Goal: Check status: Check status

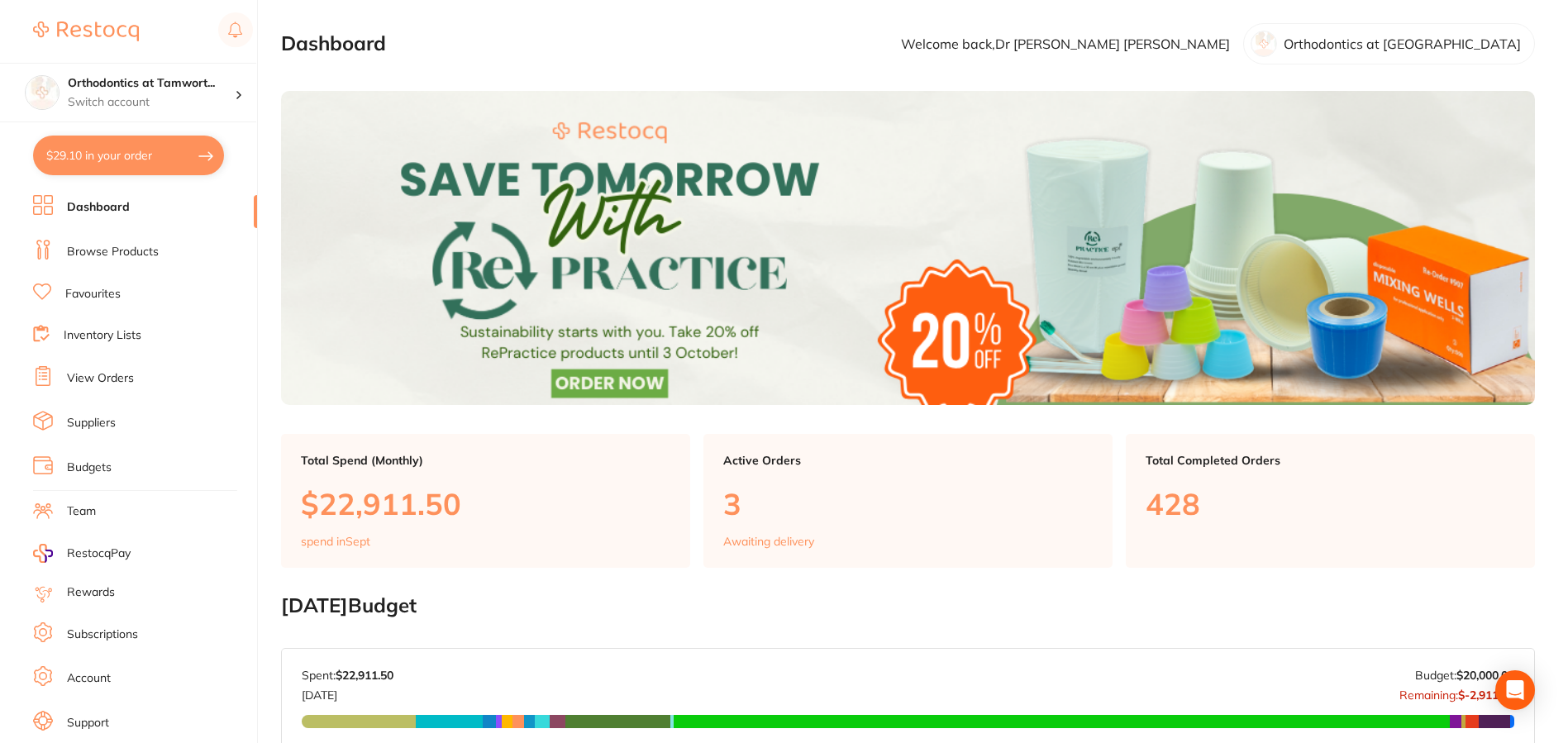
click at [124, 388] on li "View Orders" at bounding box center [145, 378] width 224 height 25
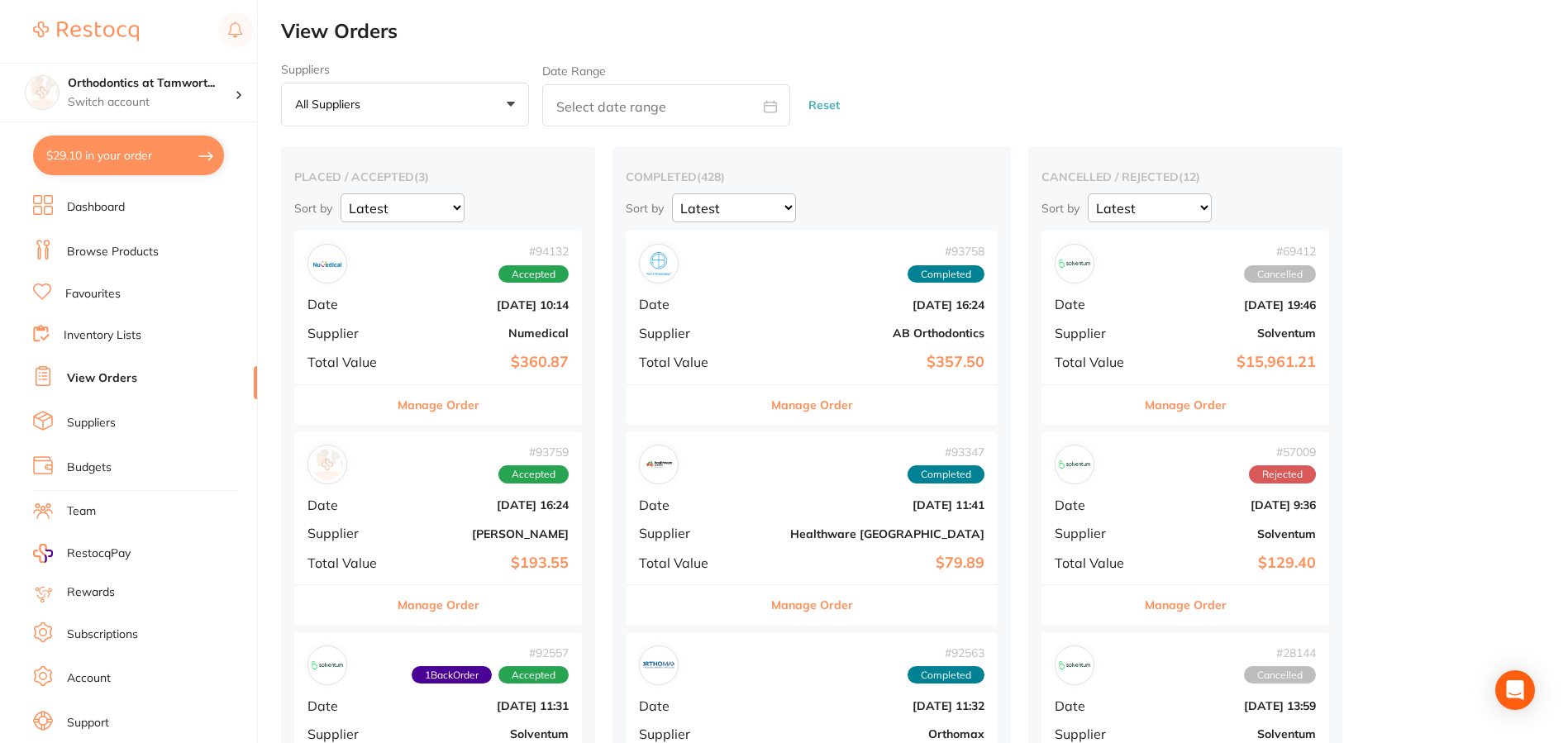
click at [465, 467] on div "# 93759 Accepted" at bounding box center [438, 464] width 261 height 40
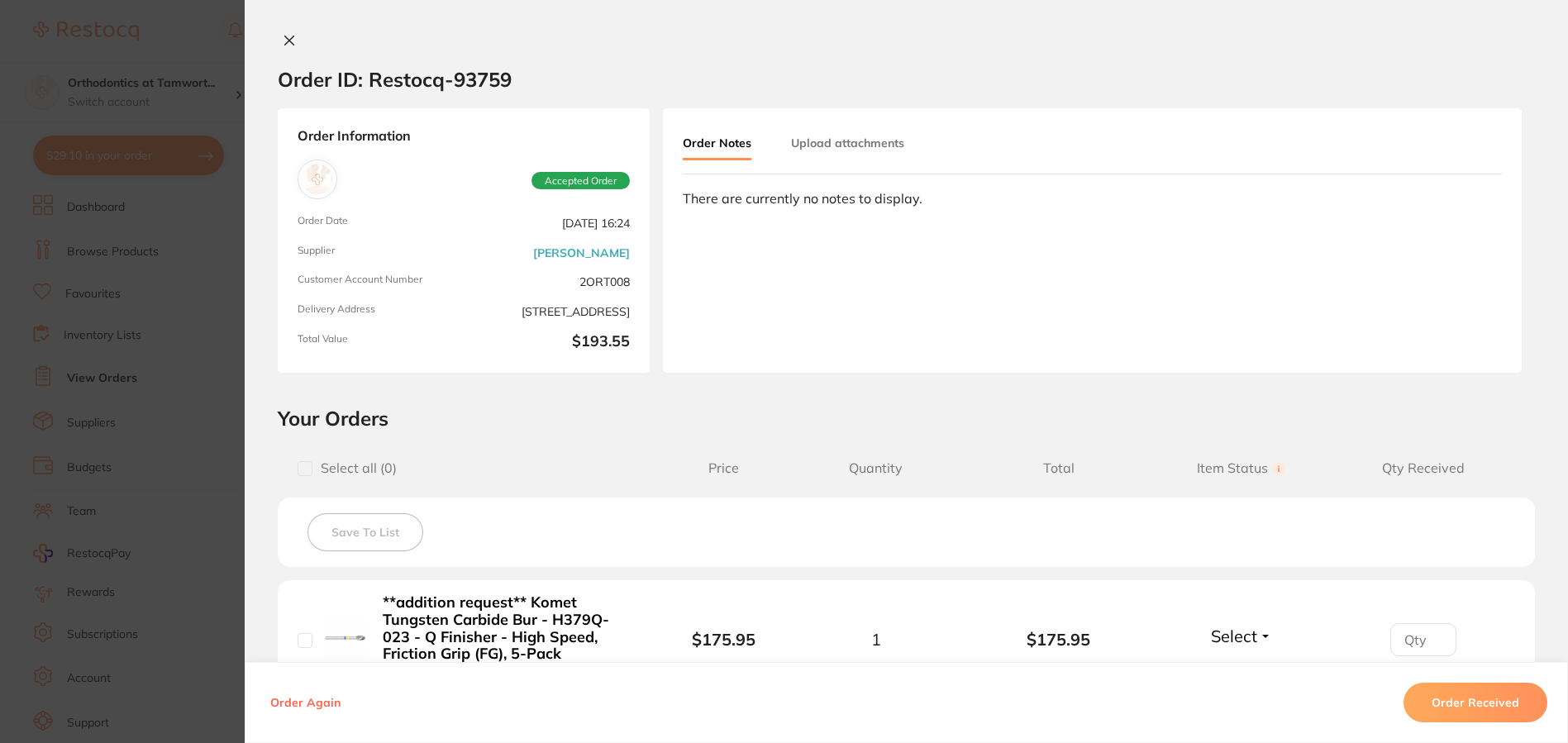
click at [285, 37] on icon at bounding box center [290, 41] width 9 height 9
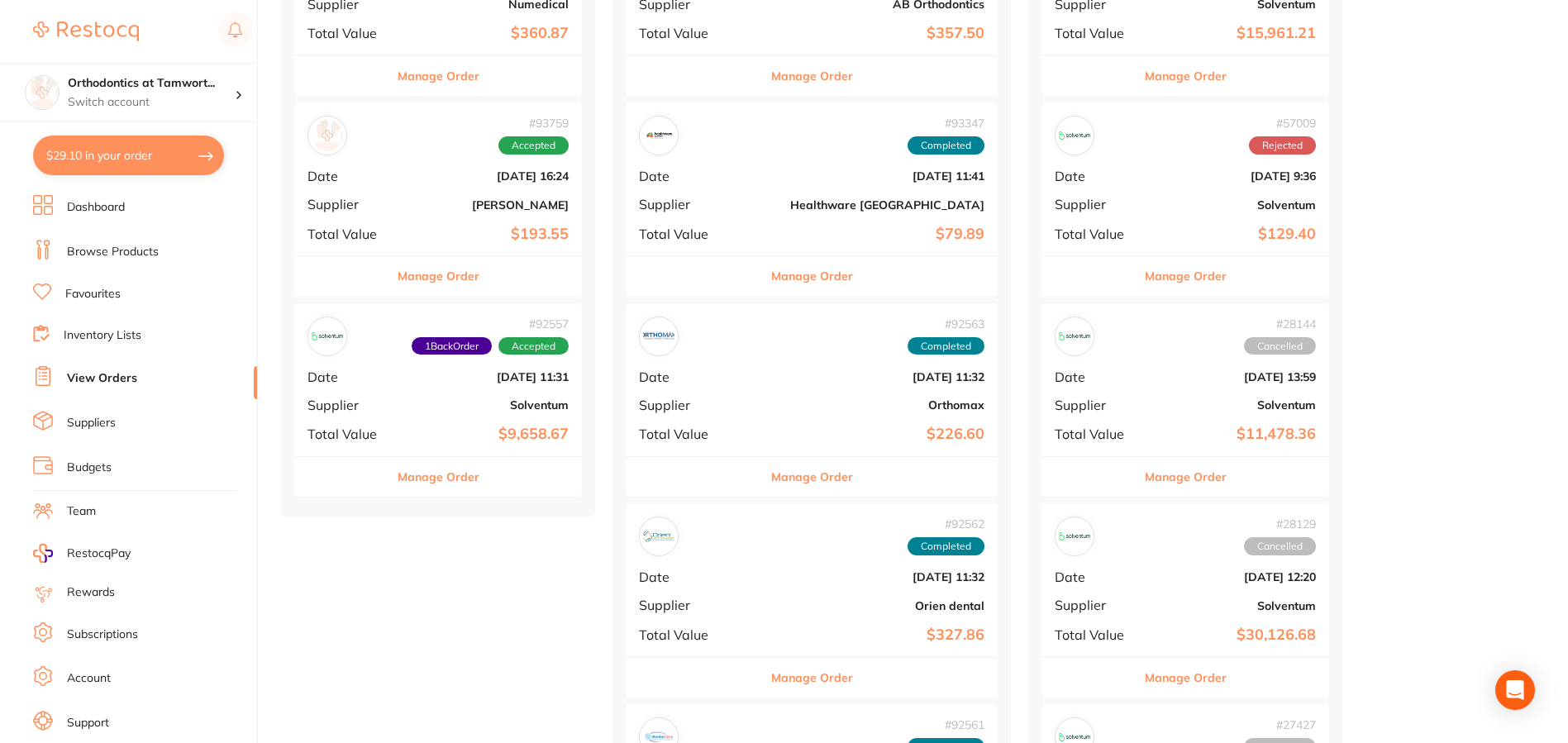
scroll to position [330, 0]
click at [461, 284] on button "Manage Order" at bounding box center [438, 274] width 82 height 40
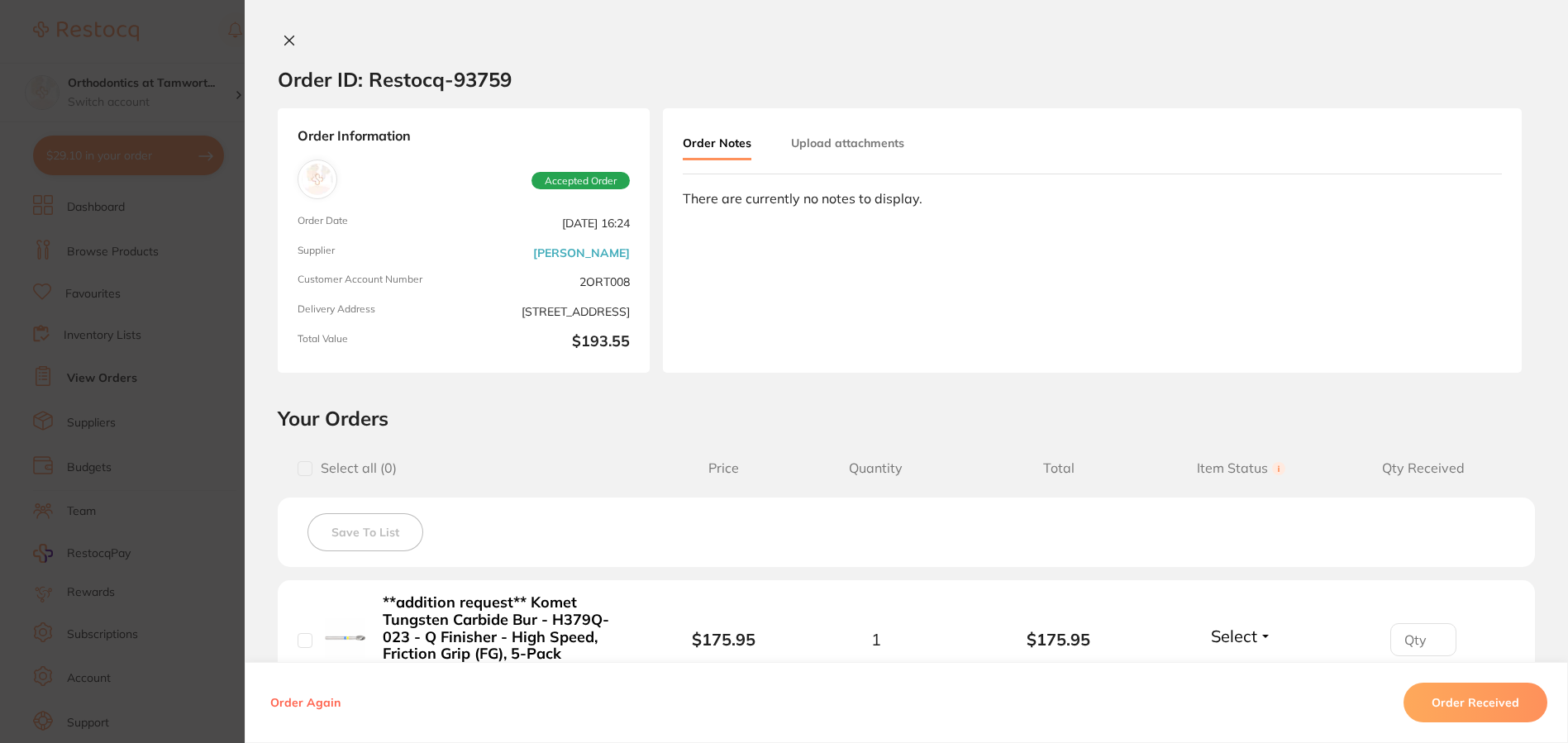
click at [163, 389] on section "Order ID: Restocq- 93759 Order Information Accepted Order Order Date [DATE] 16:…" at bounding box center [784, 371] width 1568 height 743
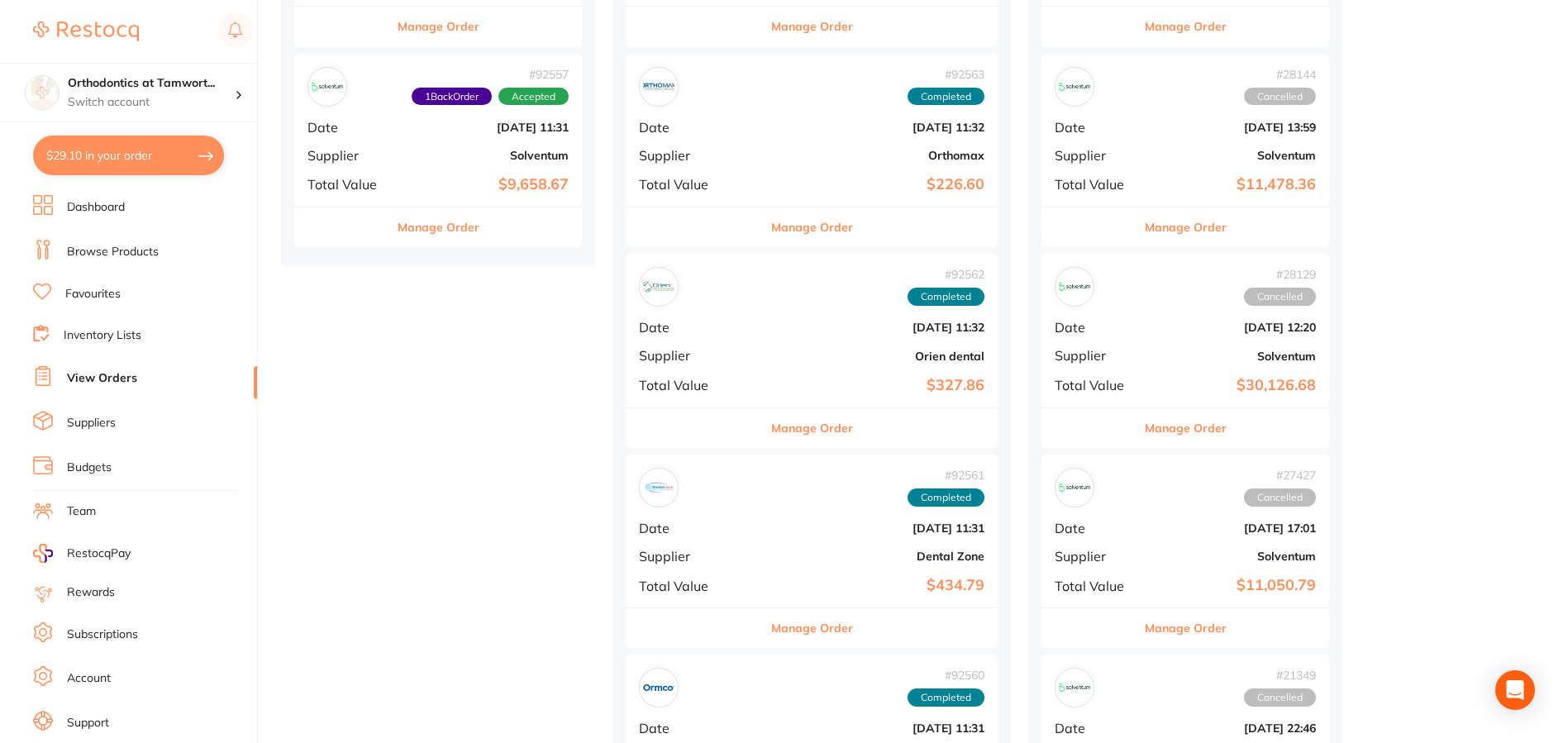
scroll to position [1156, 0]
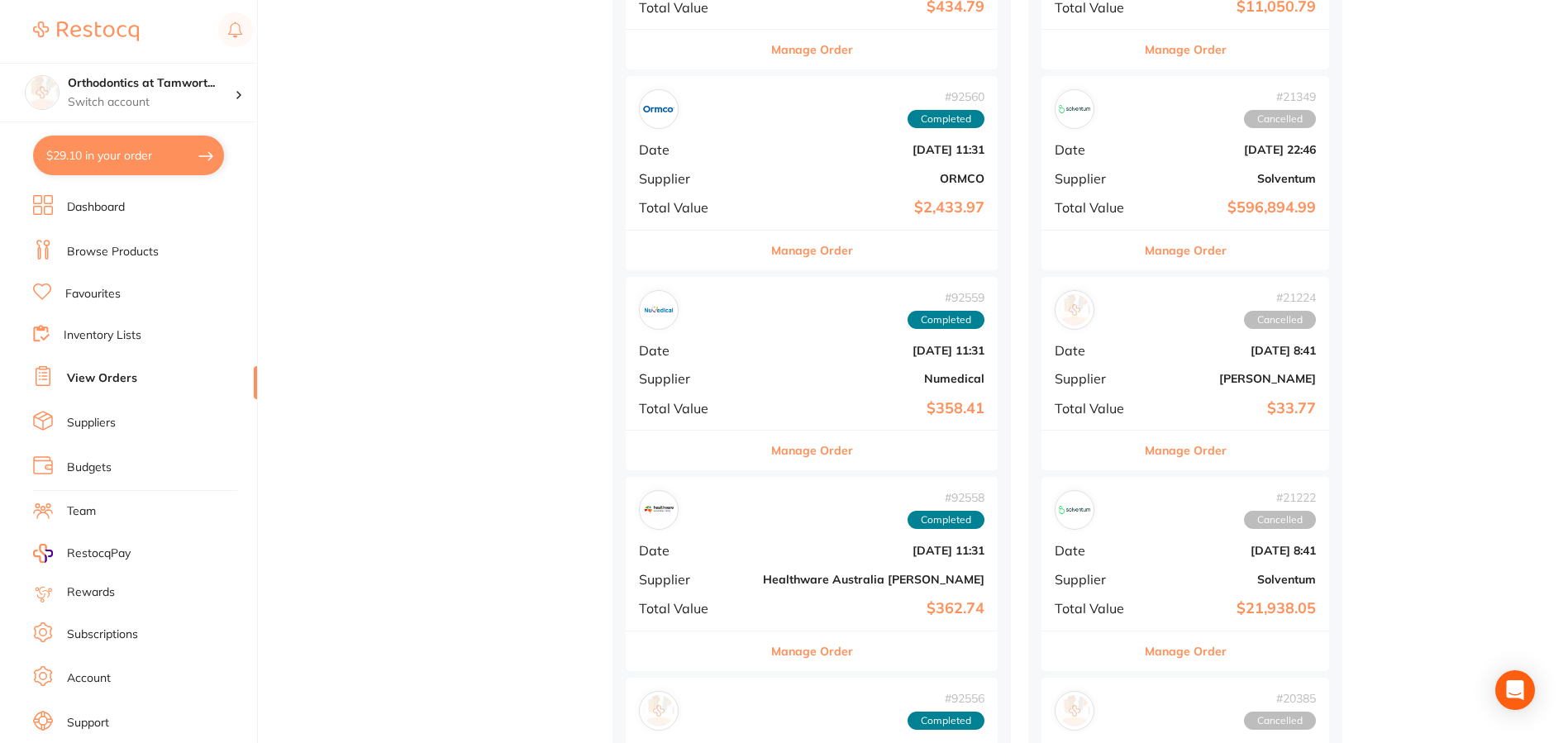
click at [1150, 380] on b "[PERSON_NAME]" at bounding box center [1232, 378] width 165 height 13
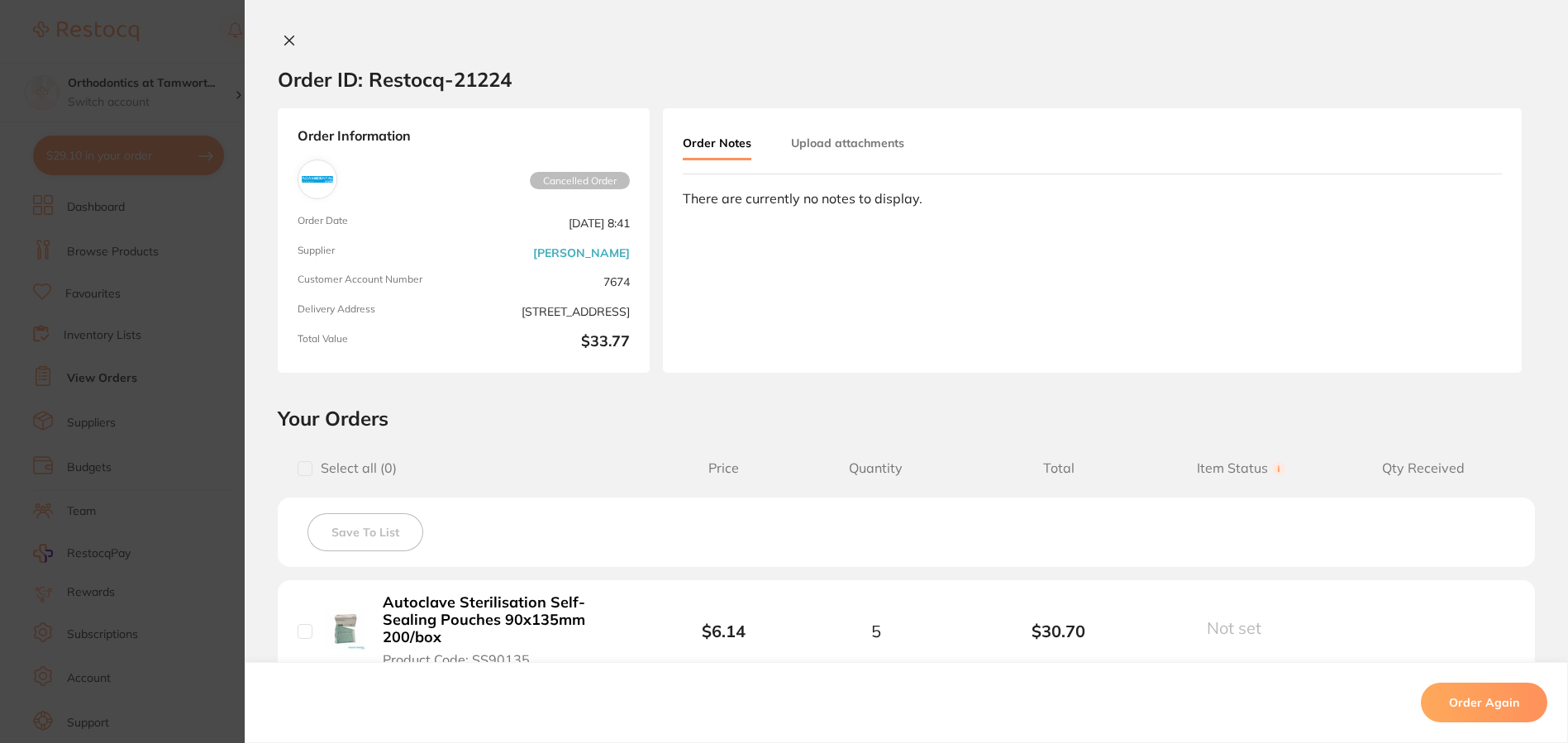
click at [283, 41] on icon at bounding box center [289, 40] width 13 height 13
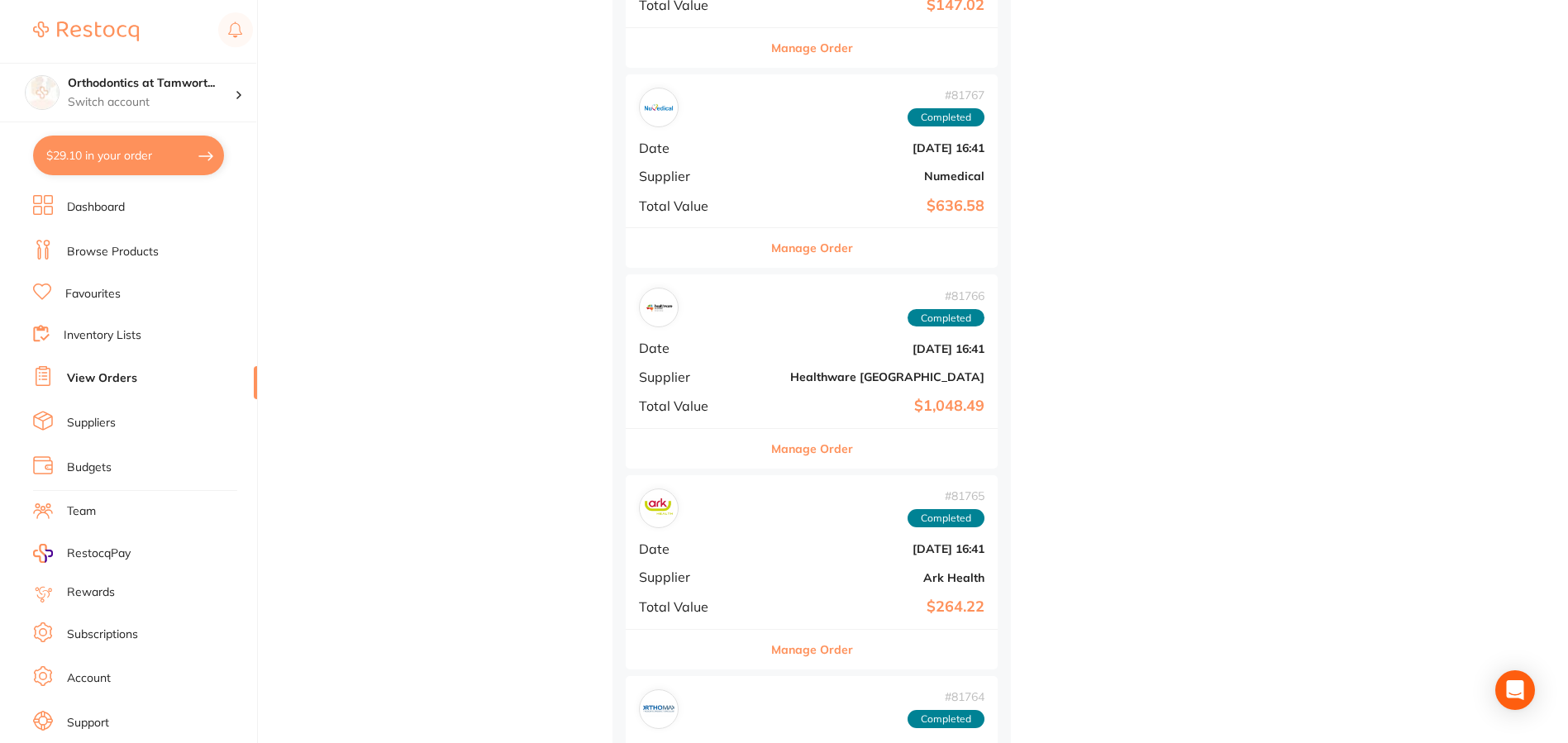
scroll to position [11399, 0]
